Goal: Task Accomplishment & Management: Manage account settings

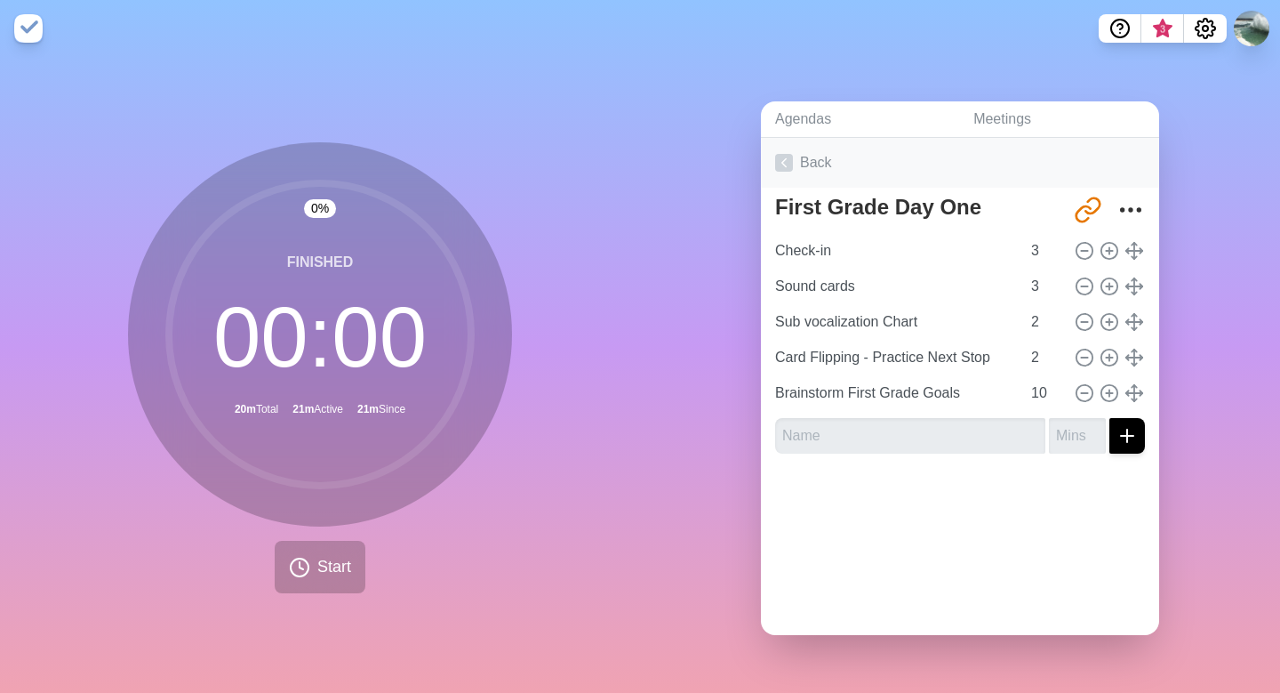
click at [784, 159] on polyline at bounding box center [785, 162] width 4 height 8
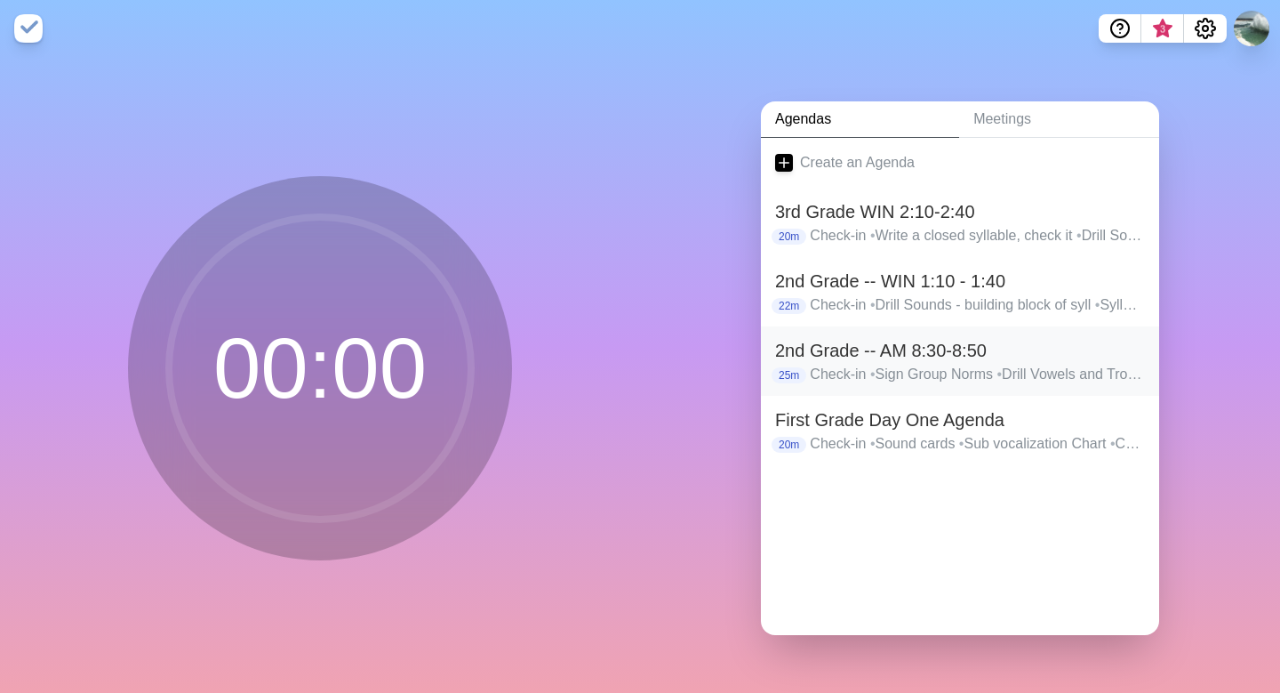
click at [837, 356] on h2 "2nd Grade -- AM 8:30-8:50" at bounding box center [960, 350] width 370 height 27
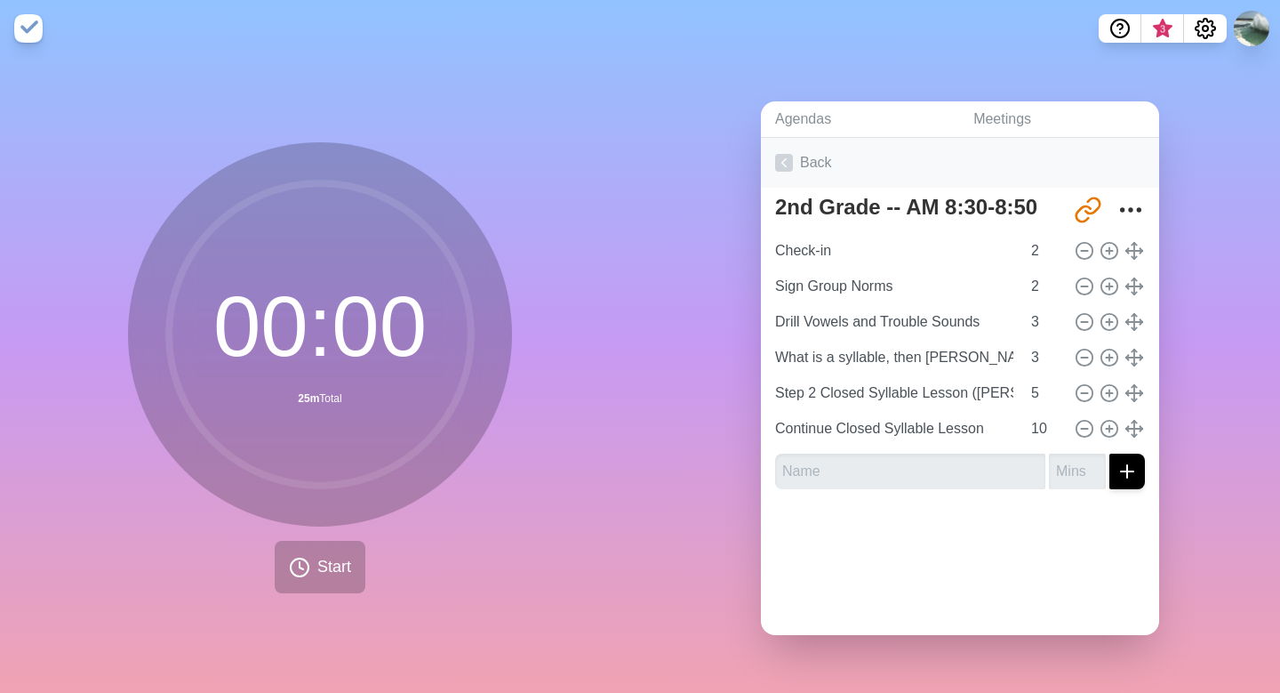
click at [790, 162] on icon at bounding box center [784, 163] width 18 height 18
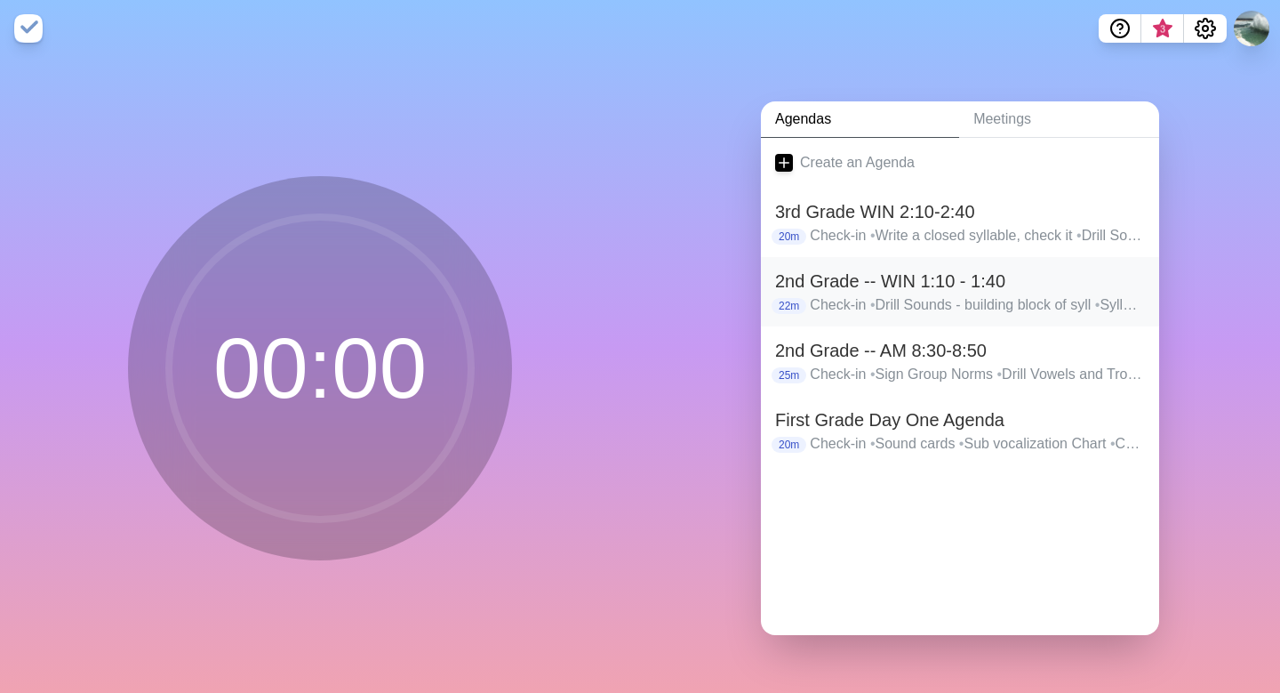
click at [886, 295] on p "Check-in • [GEOGRAPHIC_DATA] - building block of syll • Syllables Building Bloc…" at bounding box center [977, 304] width 335 height 21
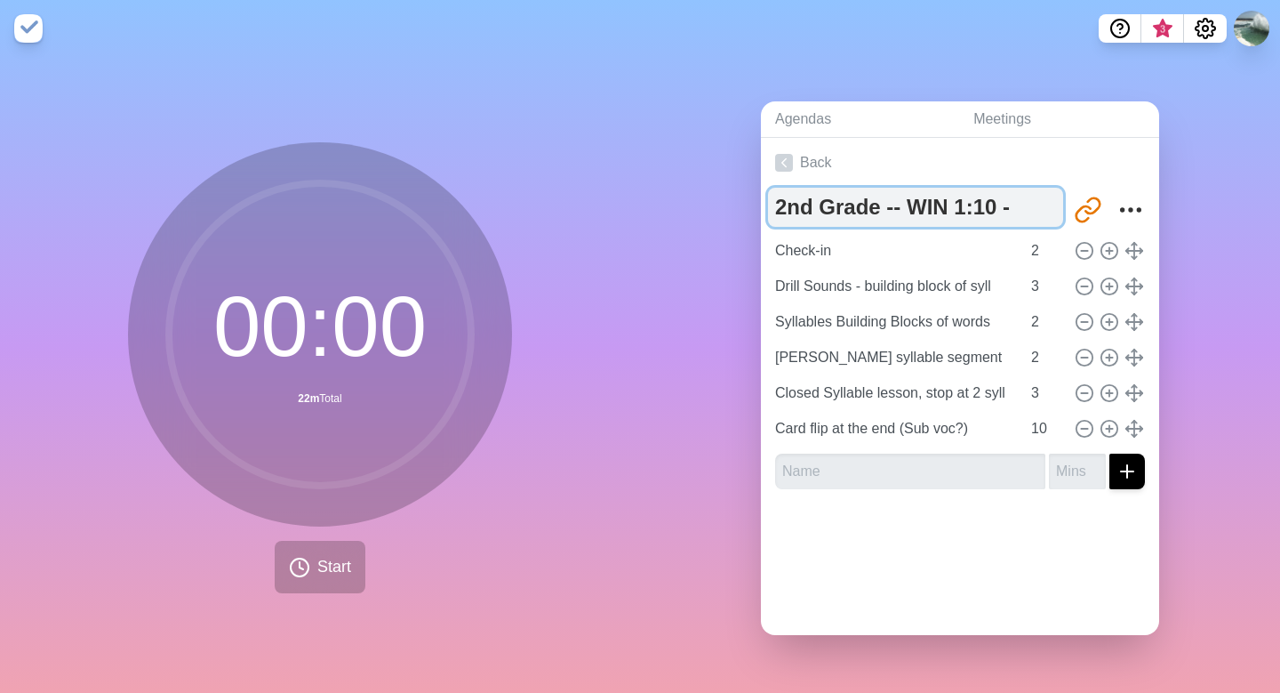
click at [959, 212] on textarea "2nd Grade -- WIN 1:10 - 1:40" at bounding box center [915, 207] width 295 height 39
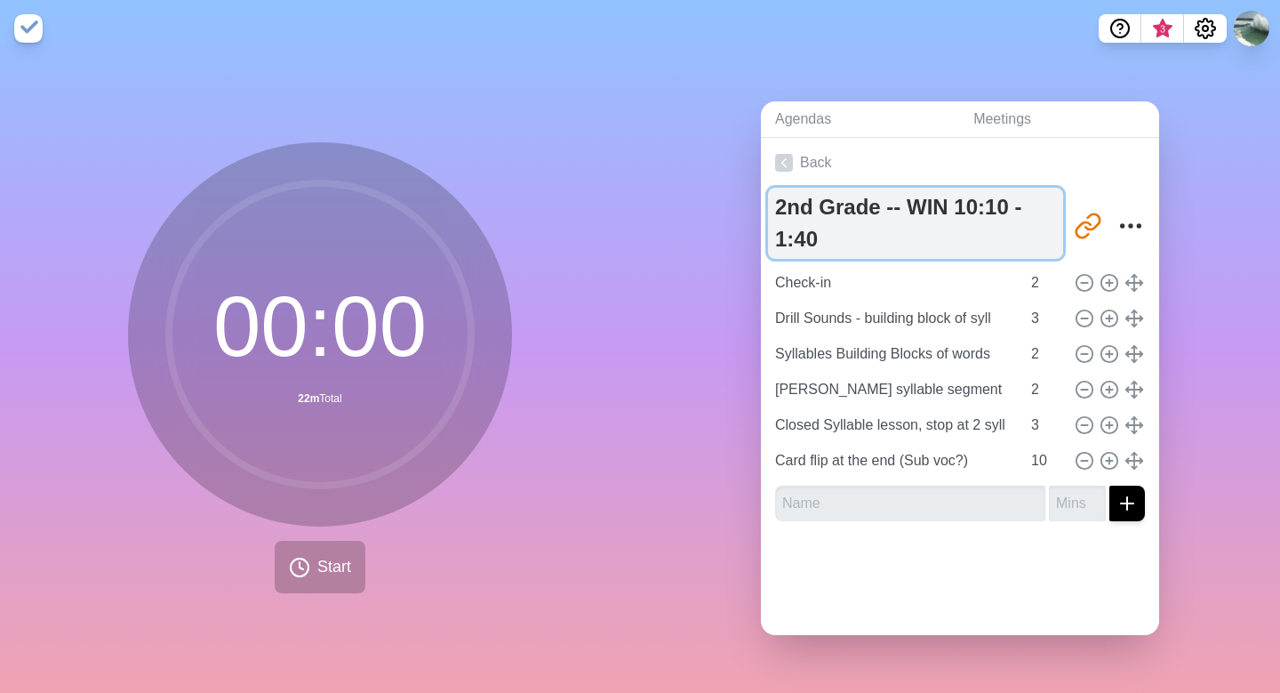
click at [990, 209] on textarea "2nd Grade -- WIN 10:10 - 1:40" at bounding box center [915, 223] width 295 height 71
click at [1034, 212] on textarea "2nd Grade -- WIN 10:00 - 1:40" at bounding box center [915, 223] width 295 height 71
click at [1015, 210] on textarea "2nd Grade -- WIN 10:00 - 1:40" at bounding box center [915, 223] width 295 height 71
click at [904, 209] on textarea "2nd Grade -- WIN 10:00- 1:40" at bounding box center [915, 223] width 295 height 71
click at [883, 207] on textarea "2nd Grade --WIN 10:00- 1:40" at bounding box center [915, 223] width 295 height 71
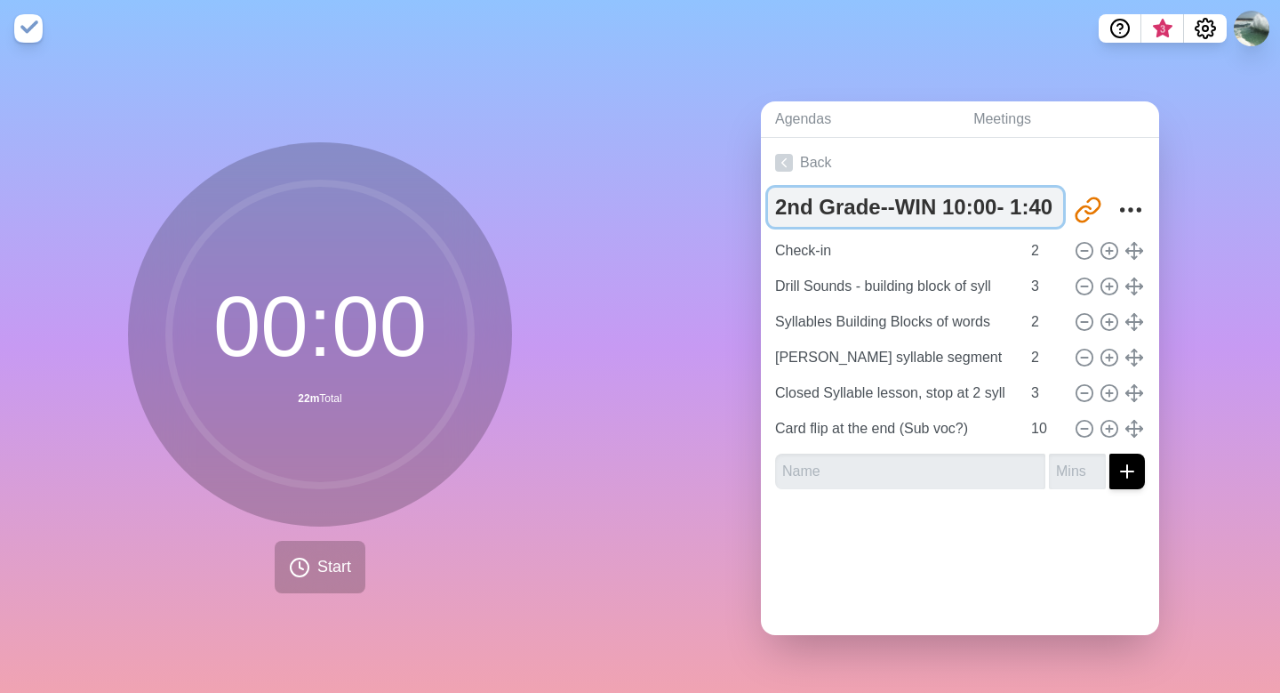
click at [1016, 209] on textarea "2nd Grade--WIN 10:00- 1:40" at bounding box center [915, 207] width 295 height 39
click at [1016, 209] on textarea "2nd Grade--WIN 10:00-1:40" at bounding box center [915, 207] width 295 height 39
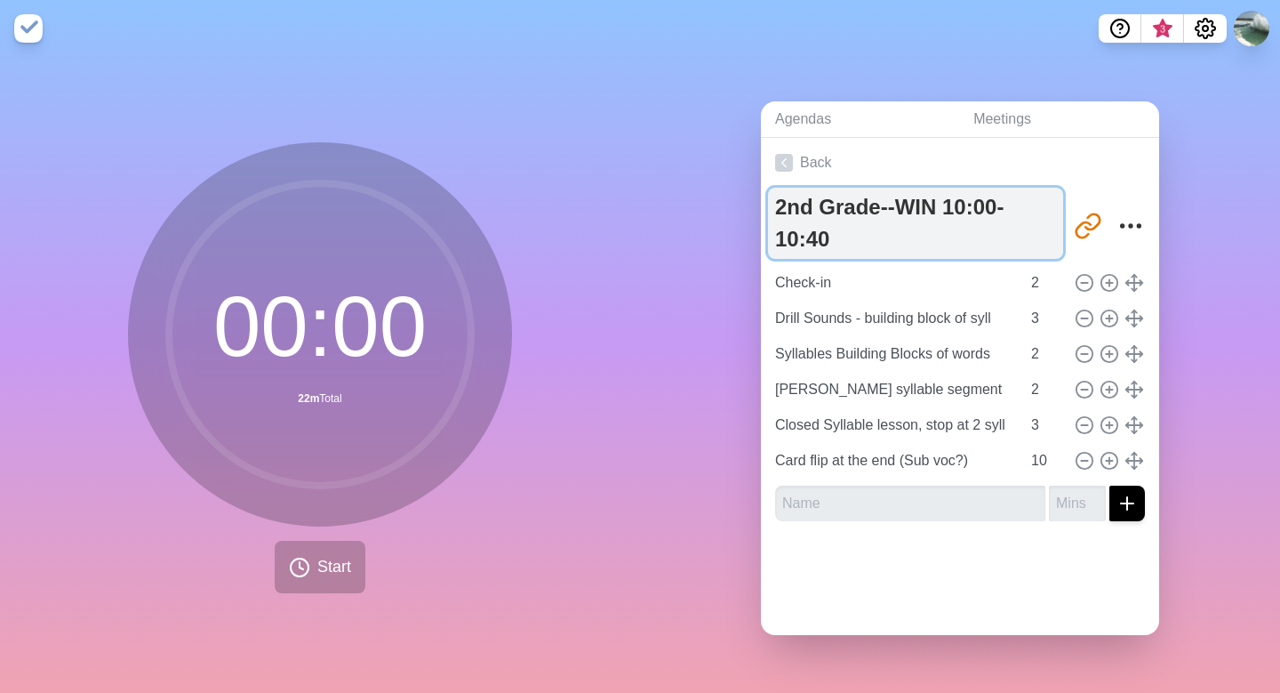
click at [822, 241] on textarea "2nd Grade--WIN 10:00-10:40" at bounding box center [915, 223] width 295 height 71
type textarea "2nd Grade--WIN 10:00-10:30"
